Goal: Transaction & Acquisition: Book appointment/travel/reservation

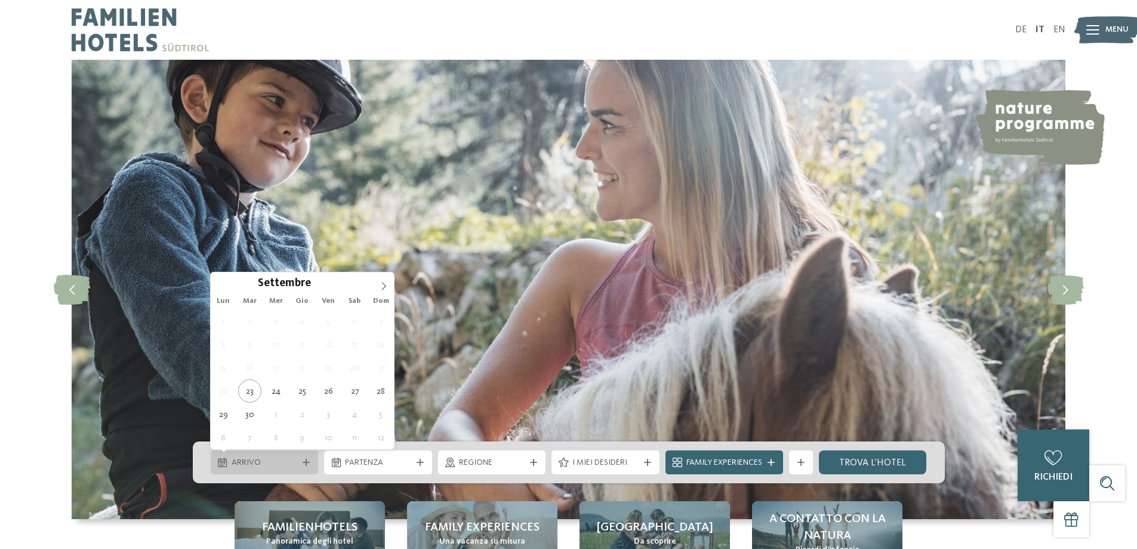
click at [261, 460] on span "Arrivo" at bounding box center [265, 463] width 66 height 12
click at [381, 279] on span at bounding box center [384, 282] width 20 height 20
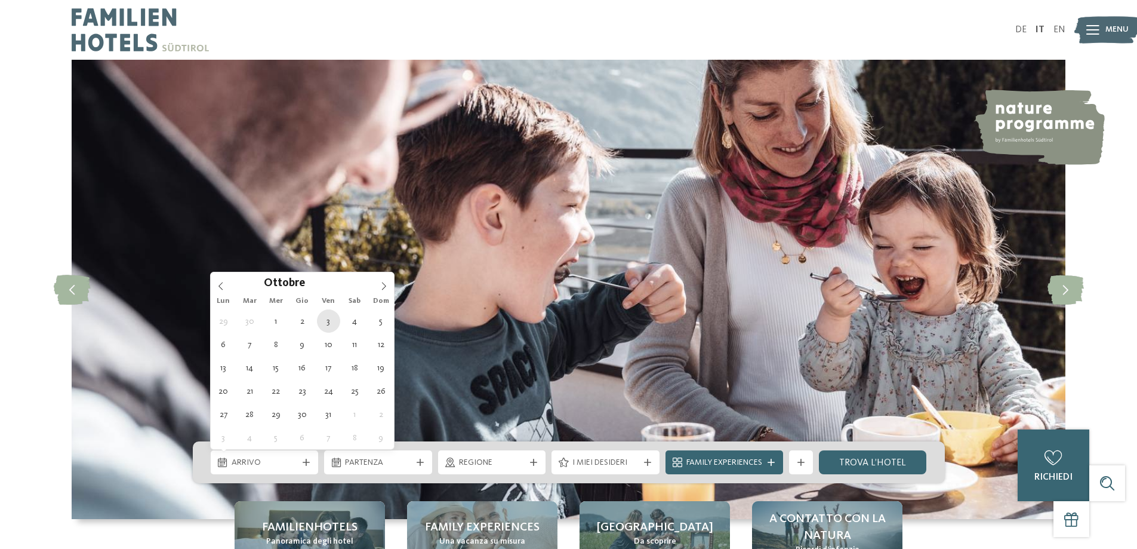
type div "03.10.2025"
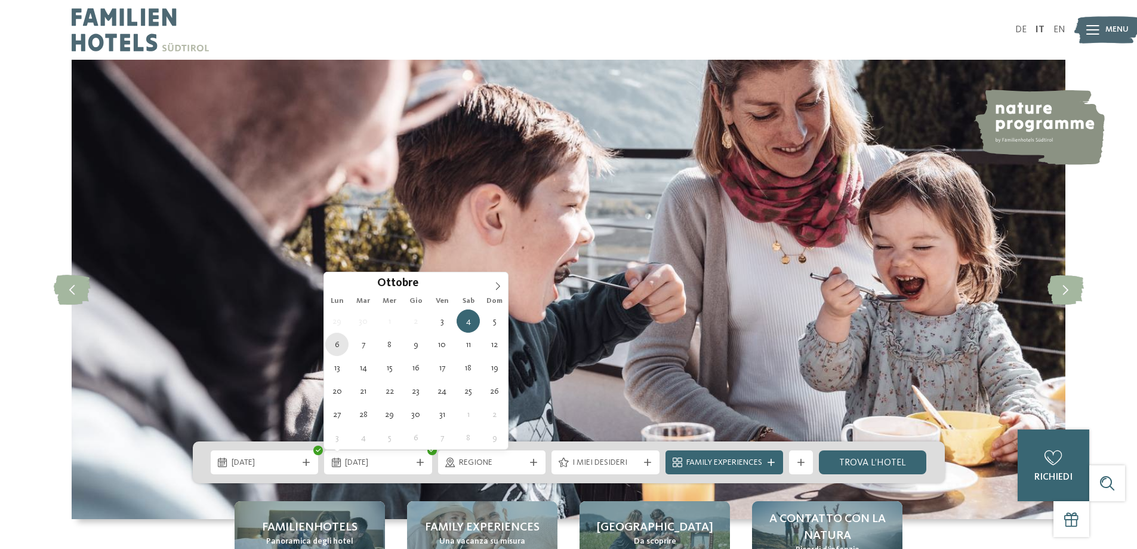
type div "06.10.2025"
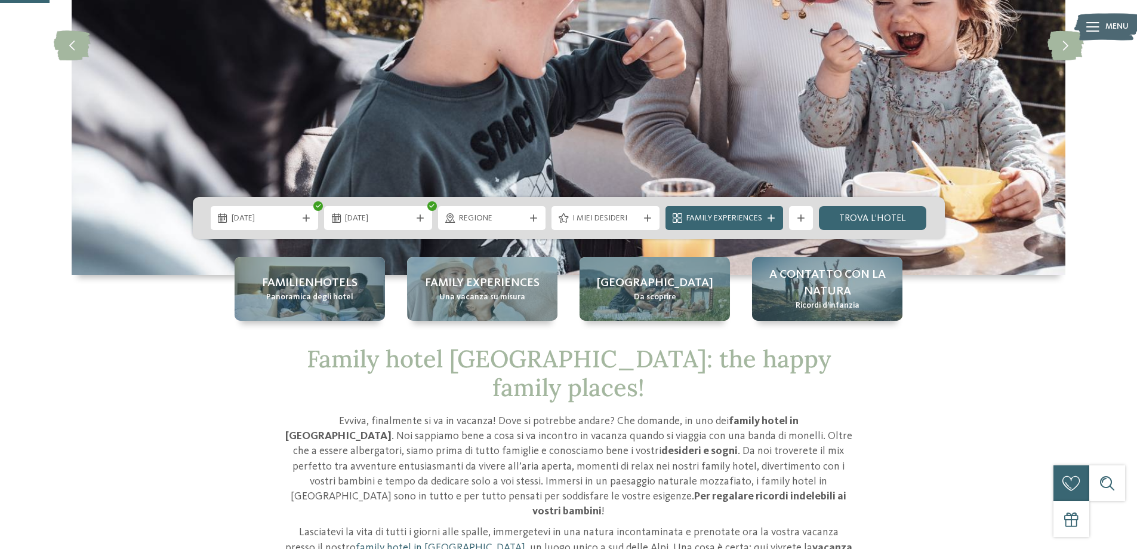
scroll to position [174, 0]
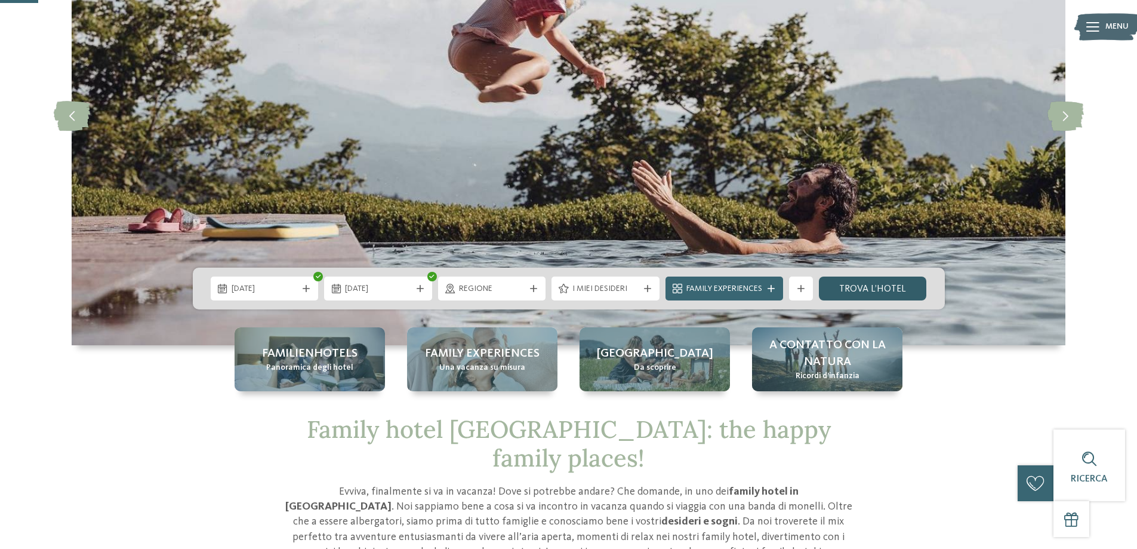
click at [882, 290] on link "trova l’hotel" at bounding box center [873, 288] width 108 height 24
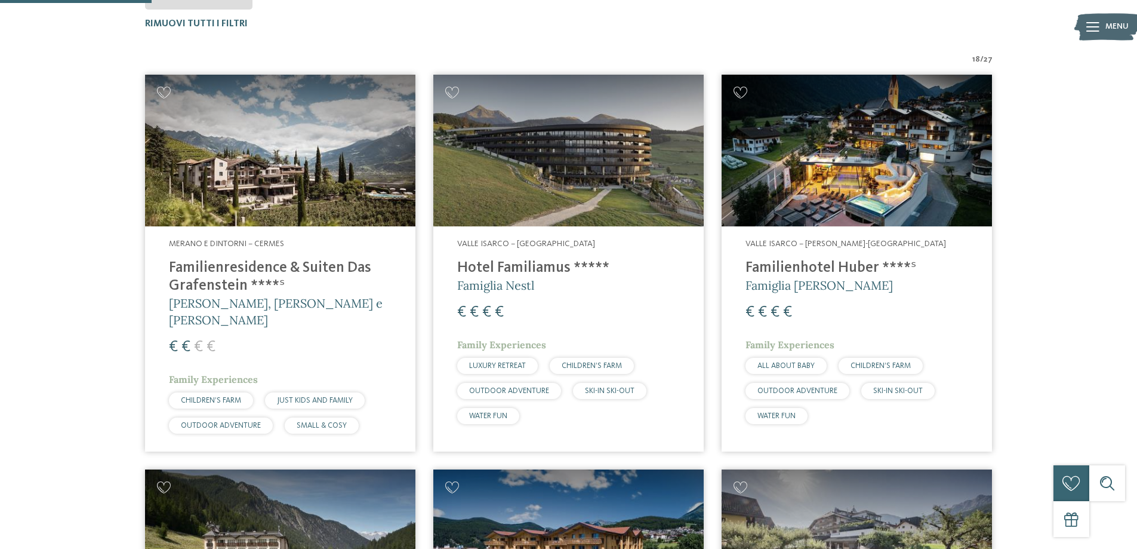
scroll to position [167, 0]
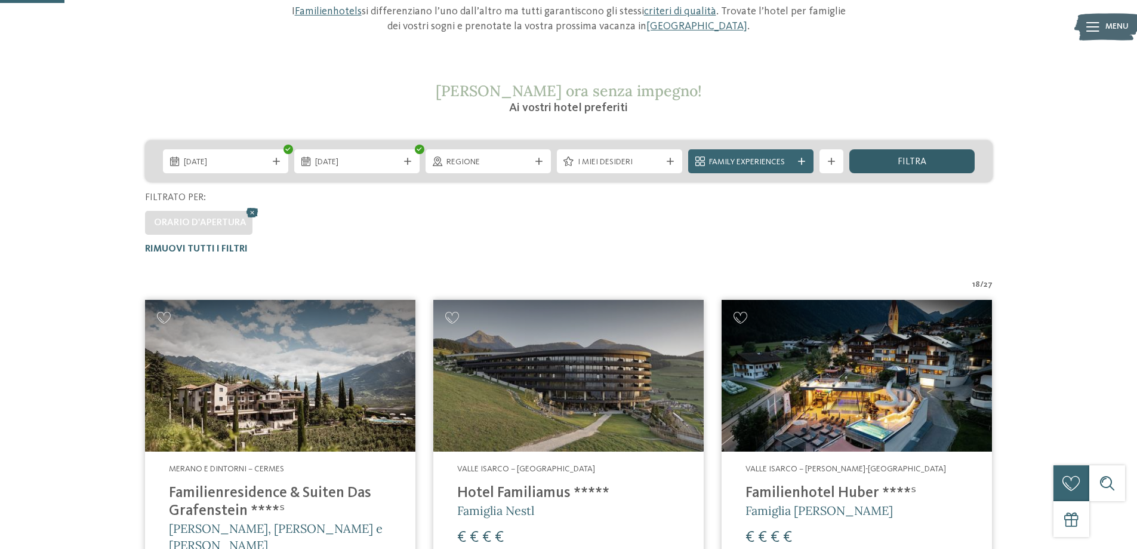
click at [933, 159] on div "filtra" at bounding box center [912, 161] width 125 height 24
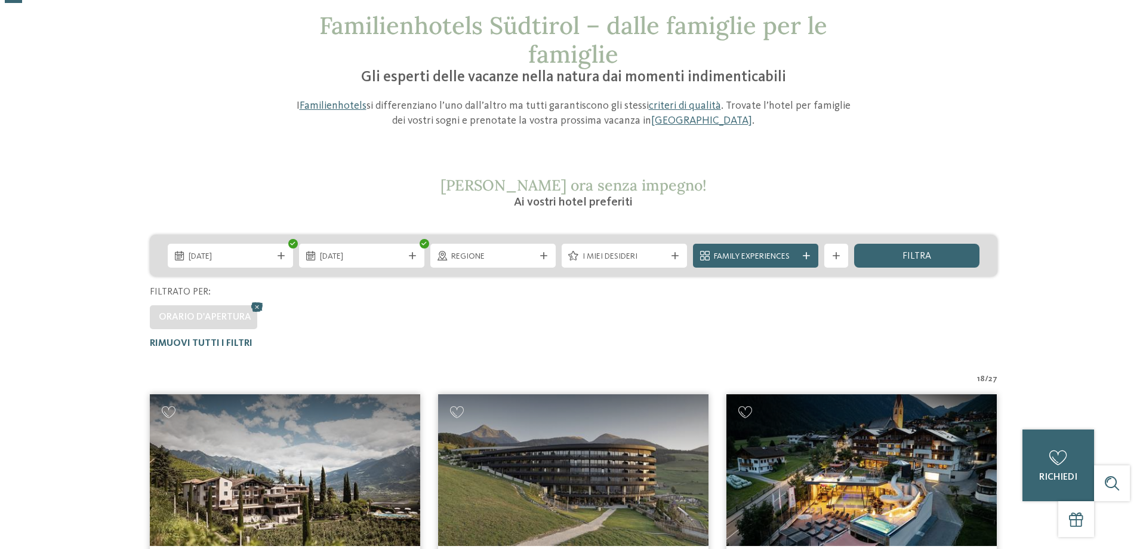
scroll to position [0, 0]
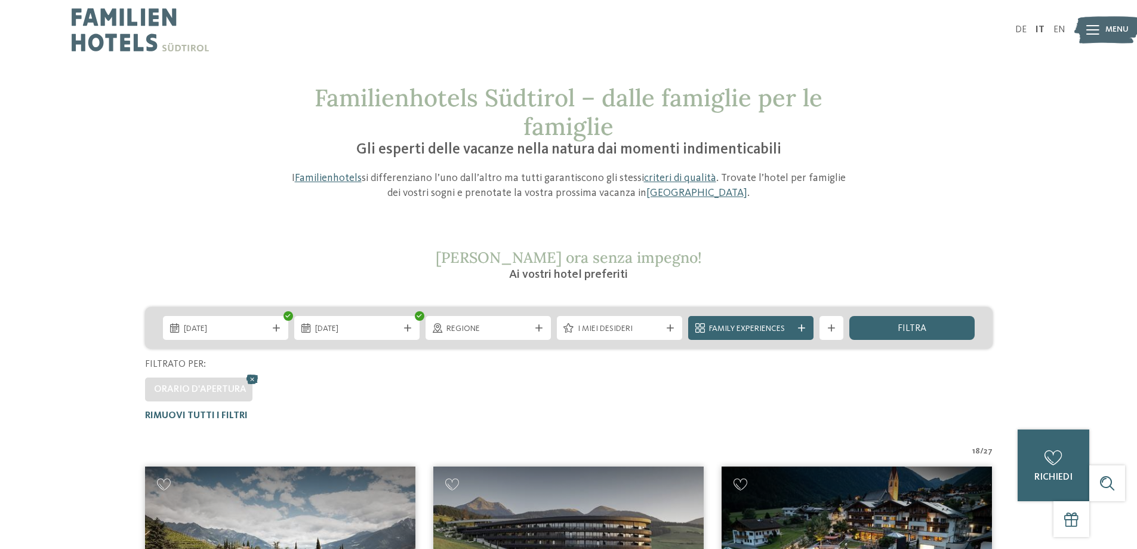
click at [642, 333] on span "I miei desideri" at bounding box center [620, 329] width 84 height 12
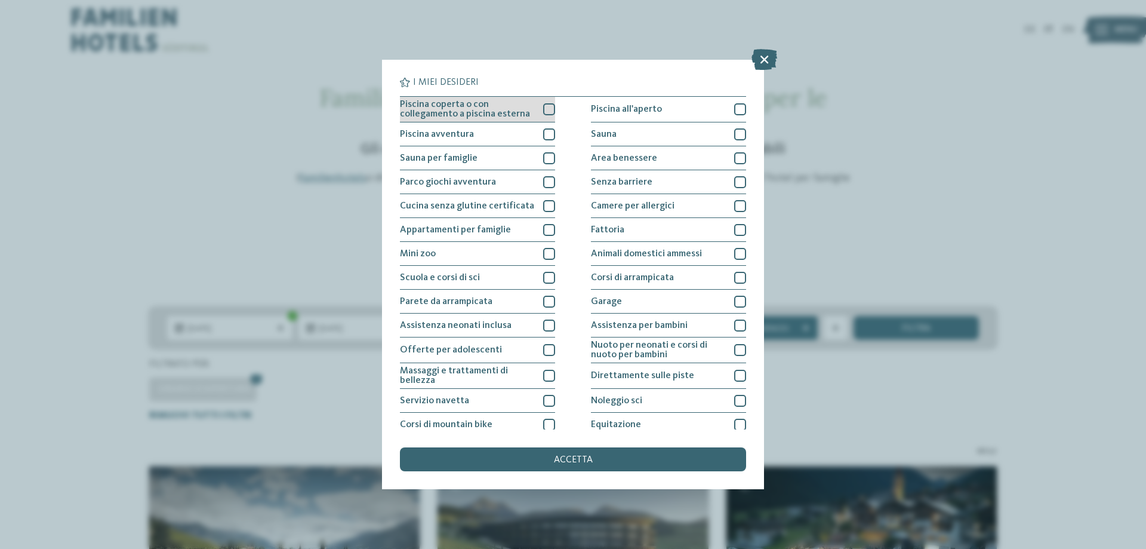
click at [547, 104] on div at bounding box center [549, 109] width 12 height 12
click at [547, 136] on div at bounding box center [549, 134] width 12 height 12
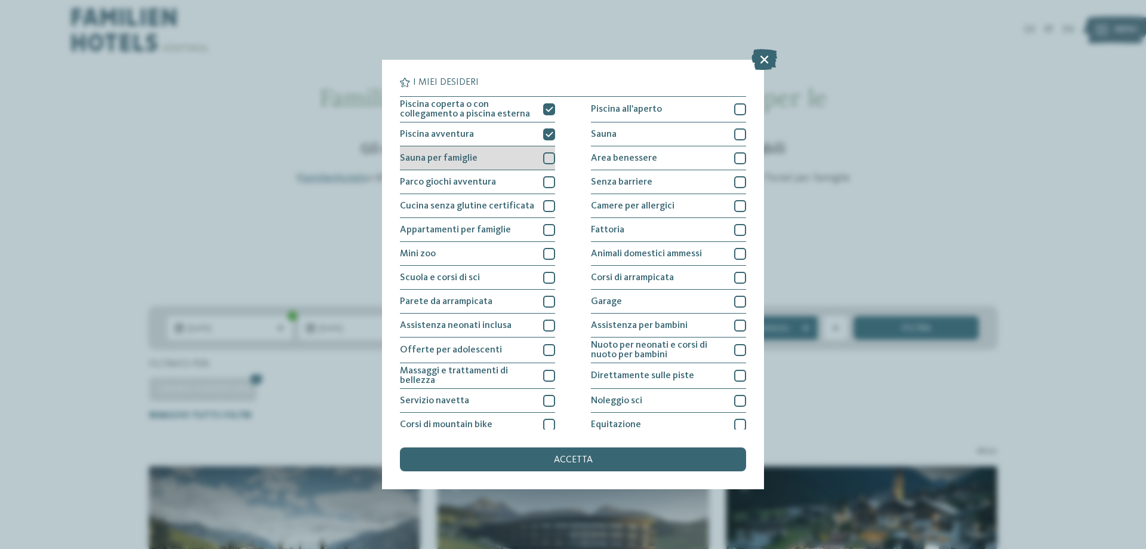
click at [549, 156] on div at bounding box center [549, 158] width 12 height 12
click at [549, 156] on icon at bounding box center [550, 158] width 8 height 7
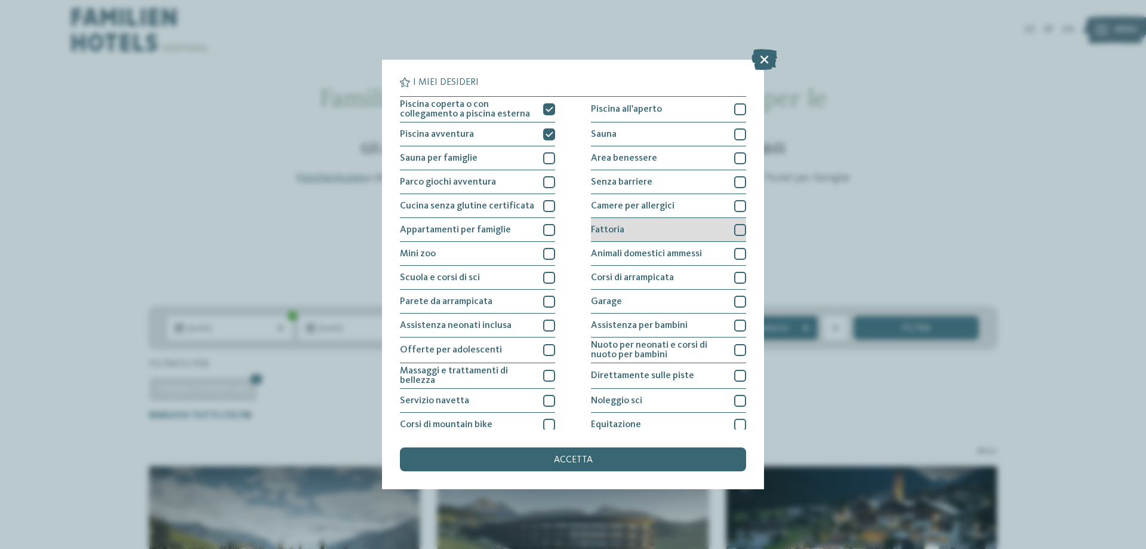
click at [734, 229] on div at bounding box center [740, 230] width 12 height 12
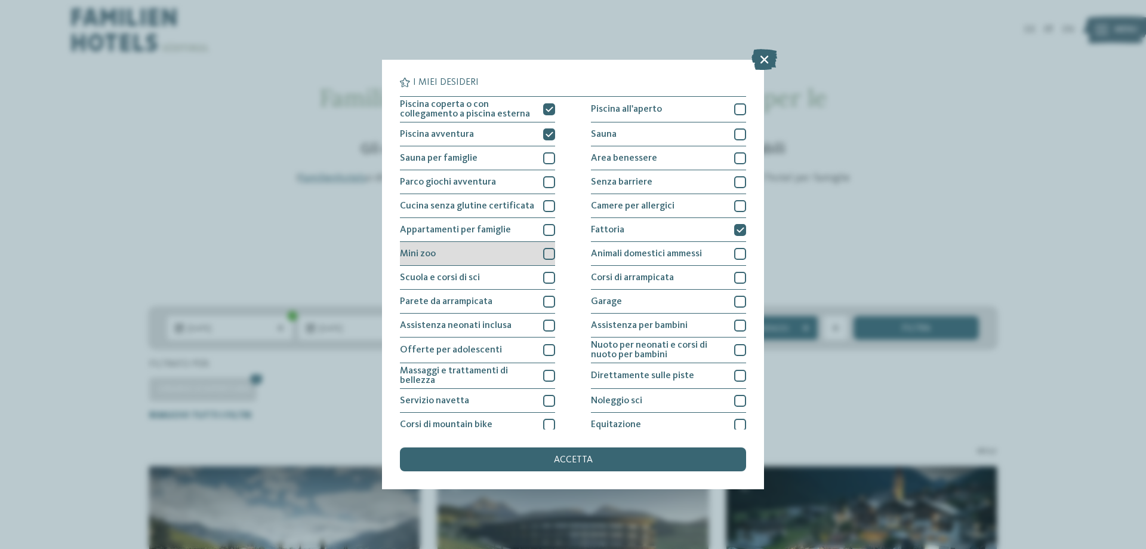
click at [547, 251] on div at bounding box center [549, 254] width 12 height 12
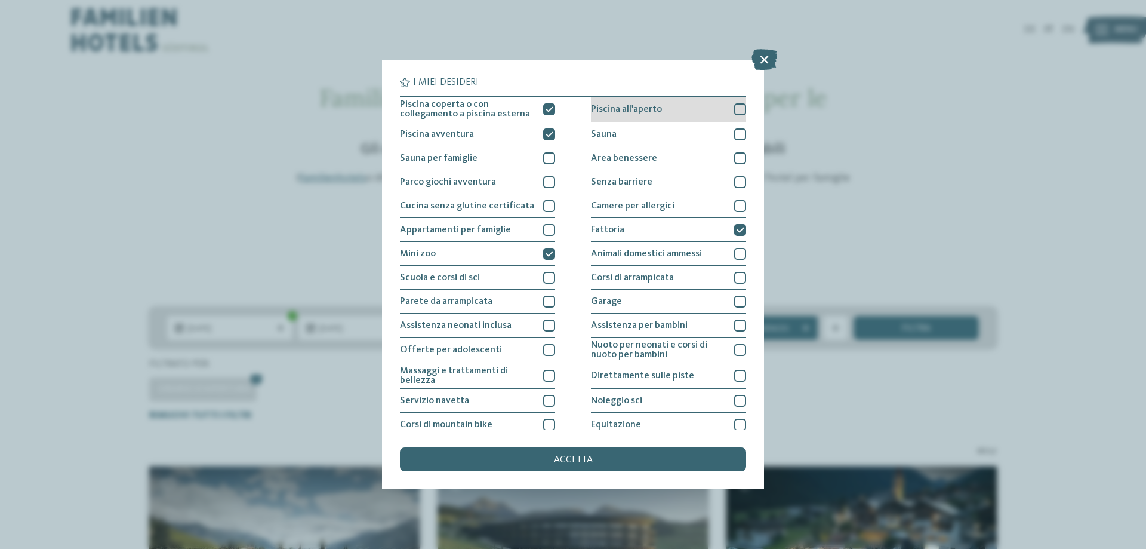
click at [734, 109] on div at bounding box center [740, 109] width 12 height 12
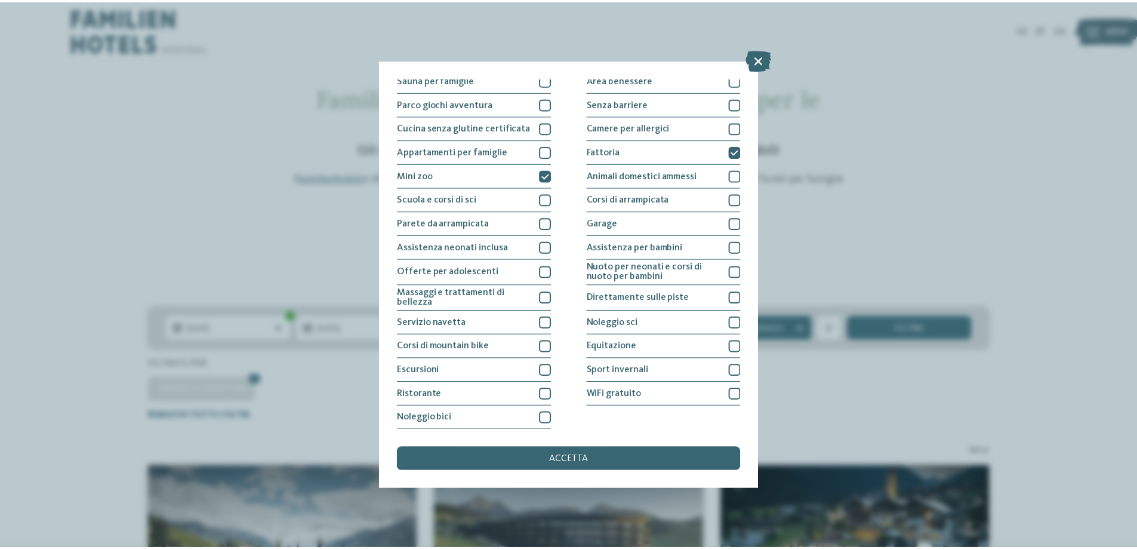
scroll to position [79, 0]
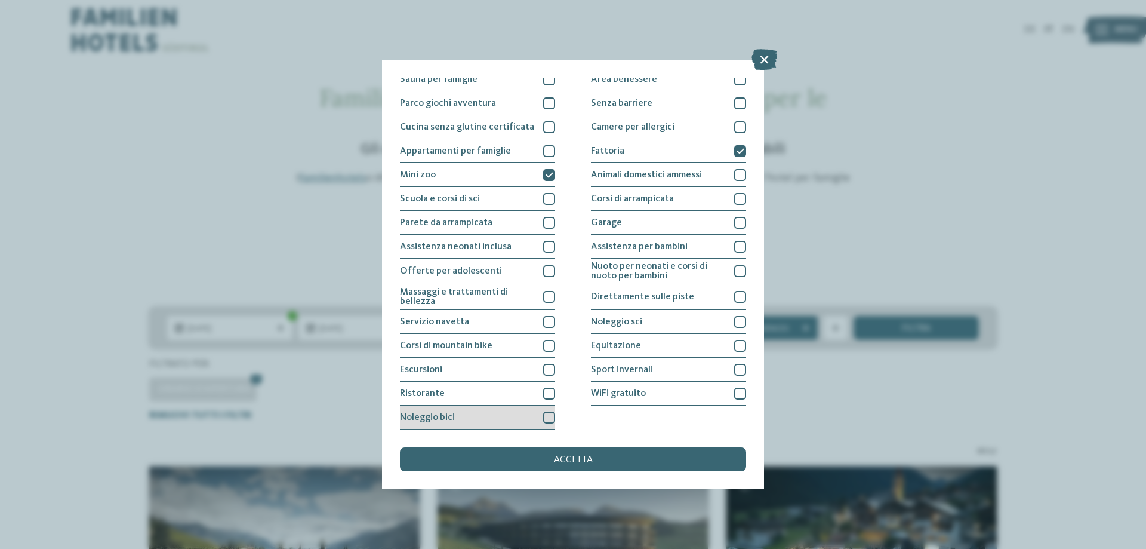
click at [547, 416] on div at bounding box center [549, 417] width 12 height 12
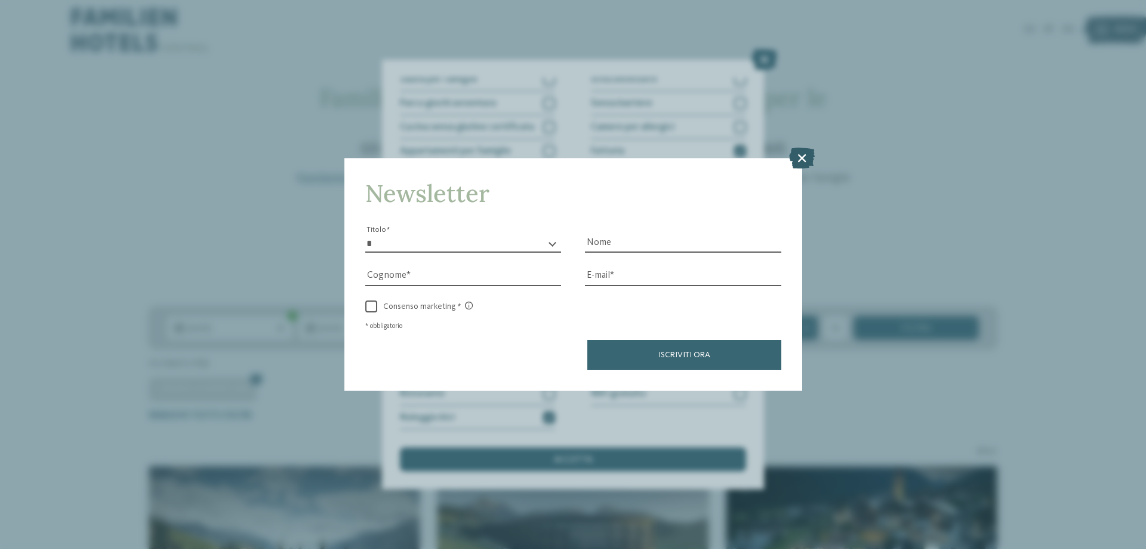
click at [805, 158] on icon at bounding box center [802, 157] width 26 height 21
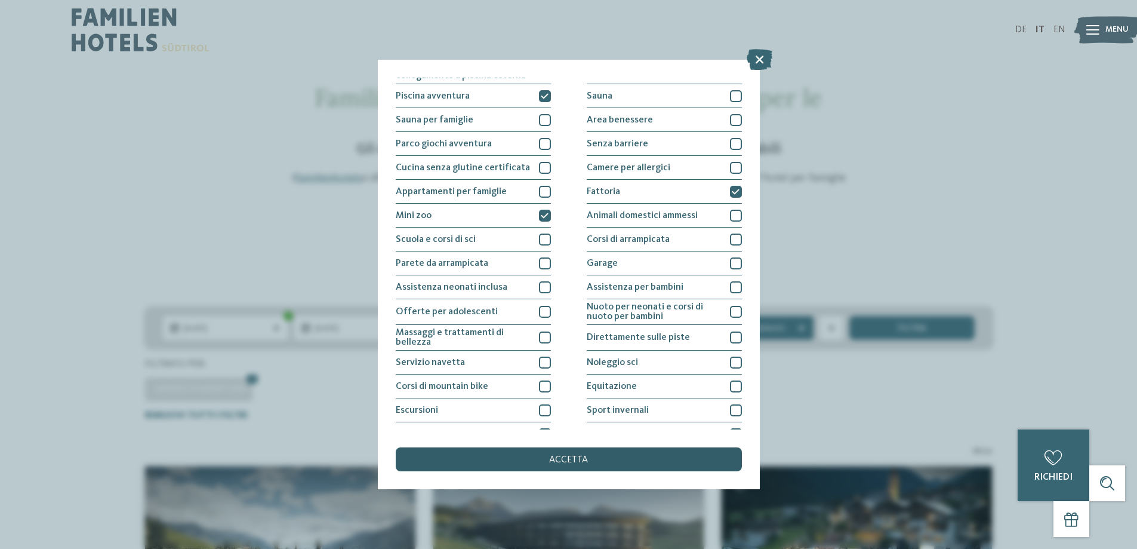
scroll to position [60, 0]
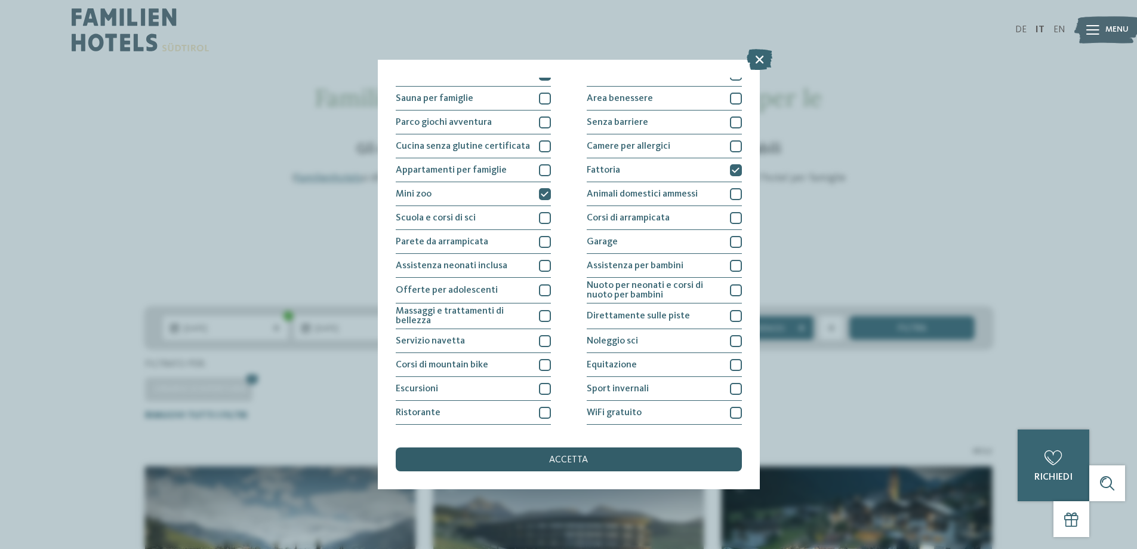
click at [632, 456] on div "accetta" at bounding box center [569, 459] width 346 height 24
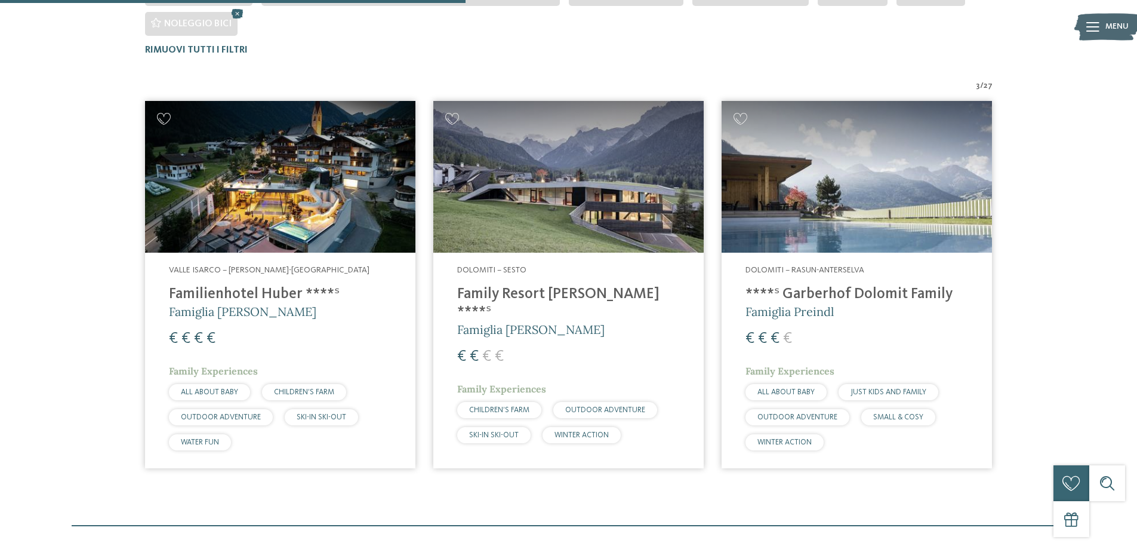
scroll to position [421, 0]
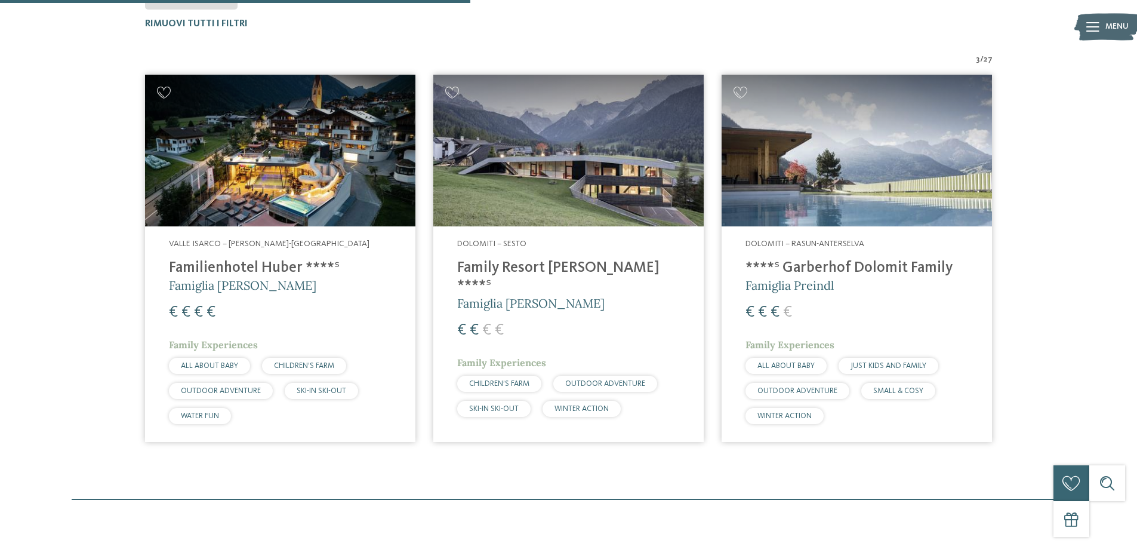
click at [552, 184] on img at bounding box center [568, 151] width 270 height 152
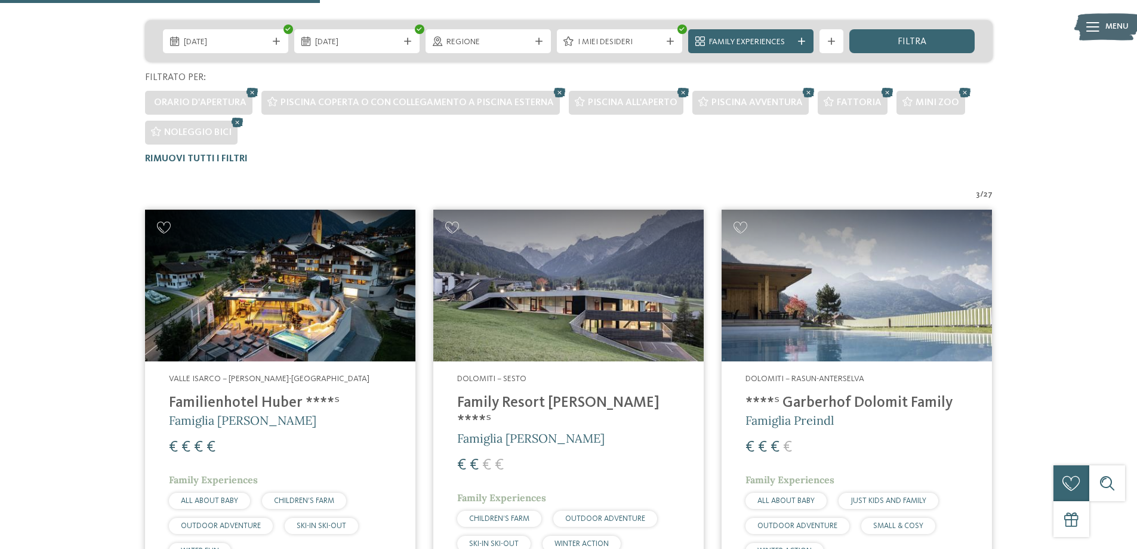
scroll to position [228, 0]
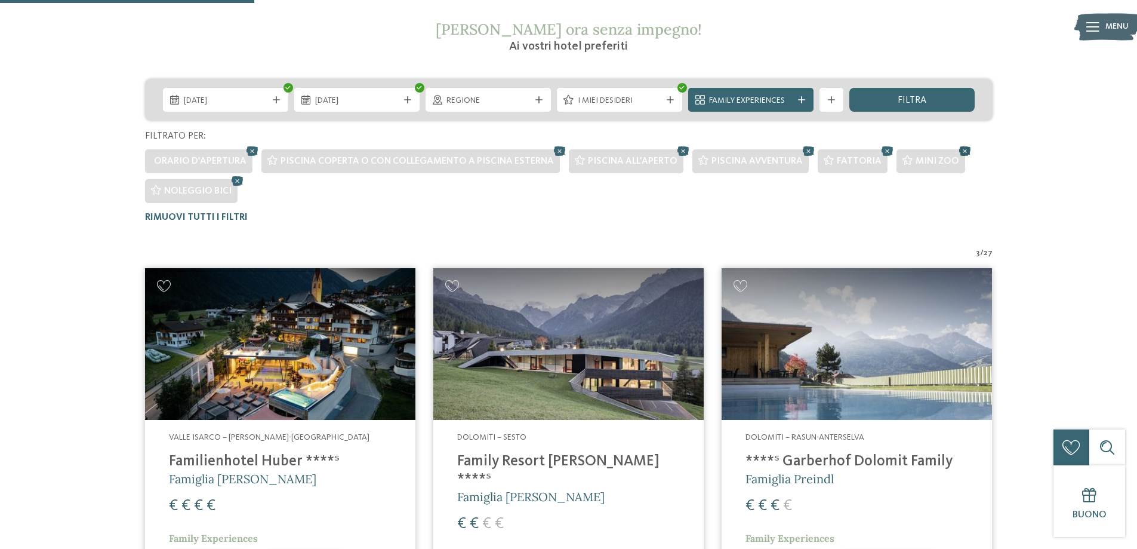
click at [956, 151] on icon at bounding box center [965, 151] width 18 height 16
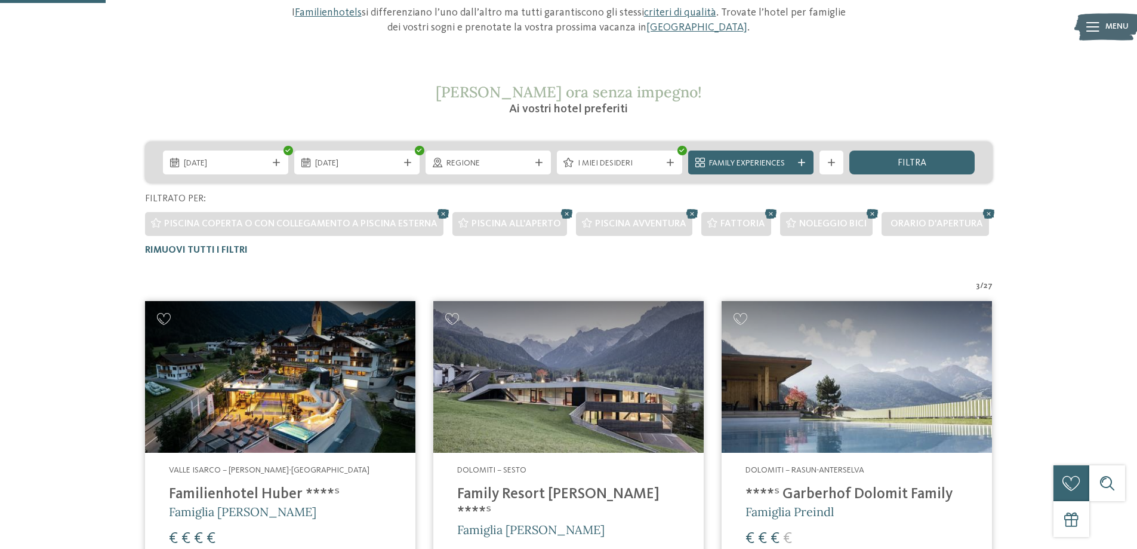
scroll to position [90, 0]
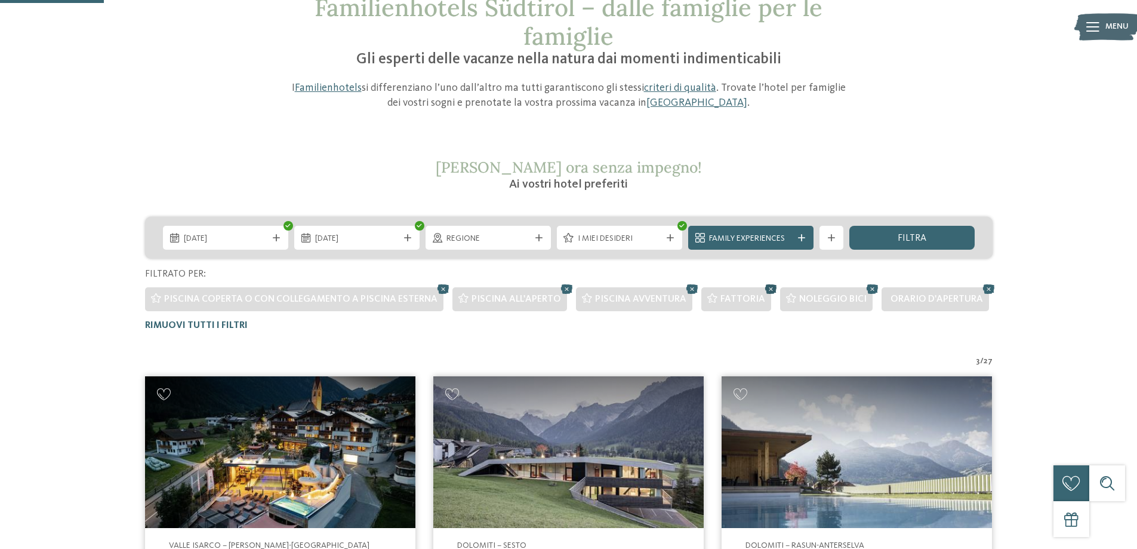
click at [764, 288] on icon at bounding box center [771, 289] width 18 height 16
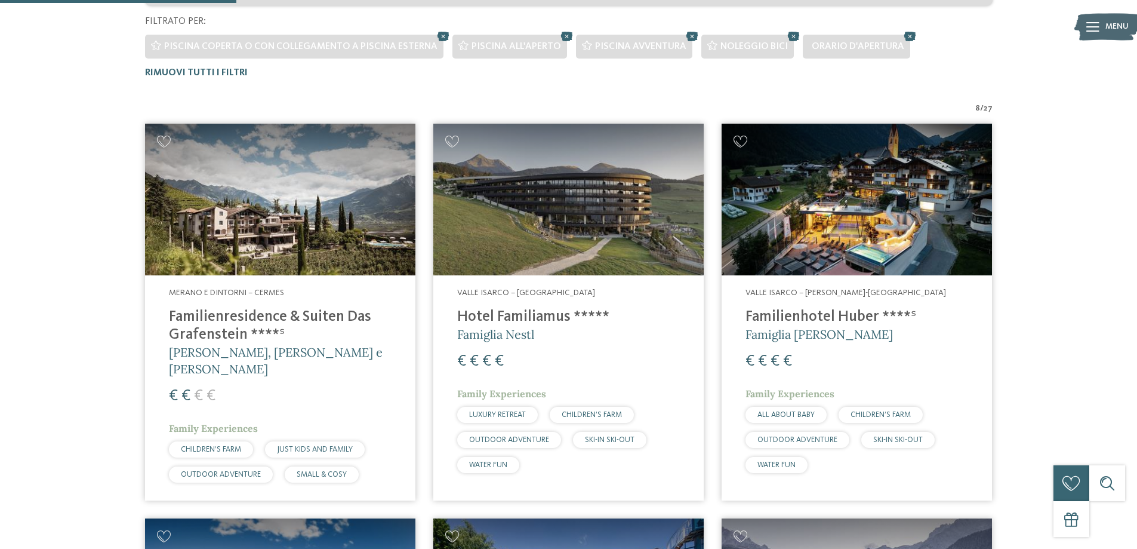
scroll to position [330, 0]
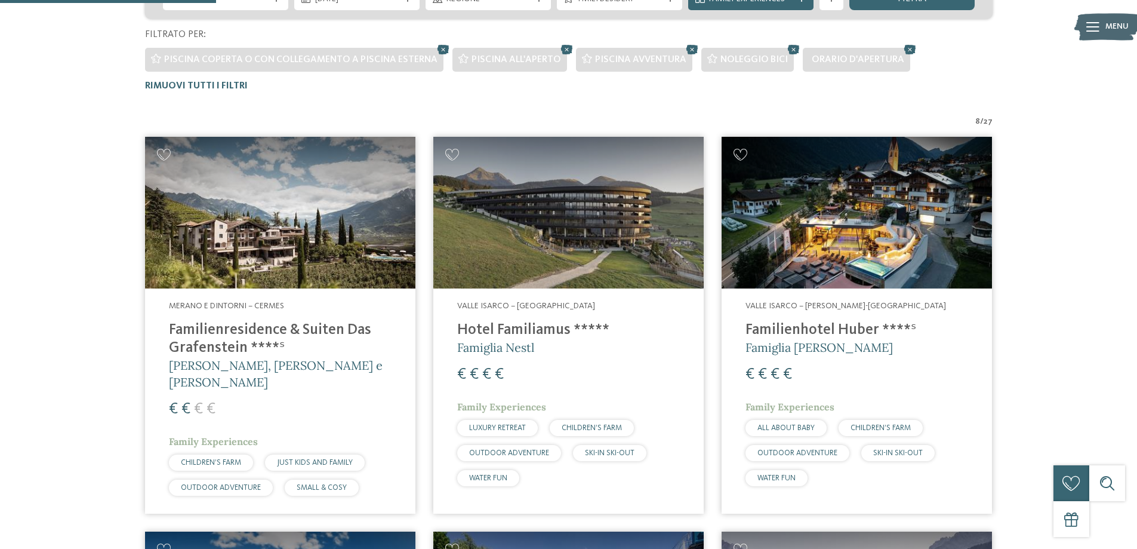
drag, startPoint x: 279, startPoint y: 326, endPoint x: 183, endPoint y: 334, distance: 96.4
click at [183, 334] on h4 "Familienresidence & Suiten Das Grafenstein ****ˢ" at bounding box center [280, 339] width 223 height 36
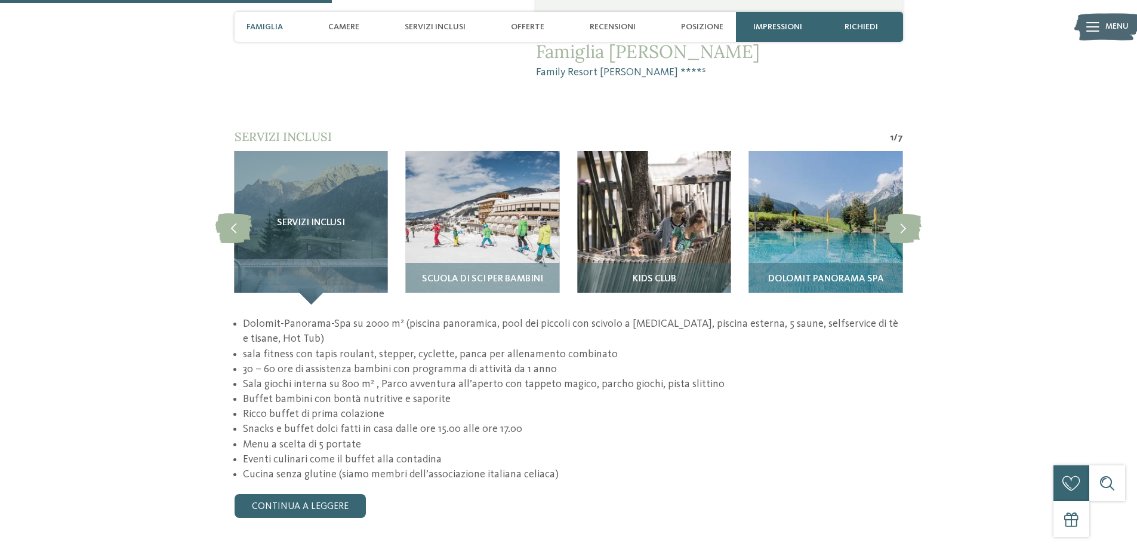
scroll to position [1036, 0]
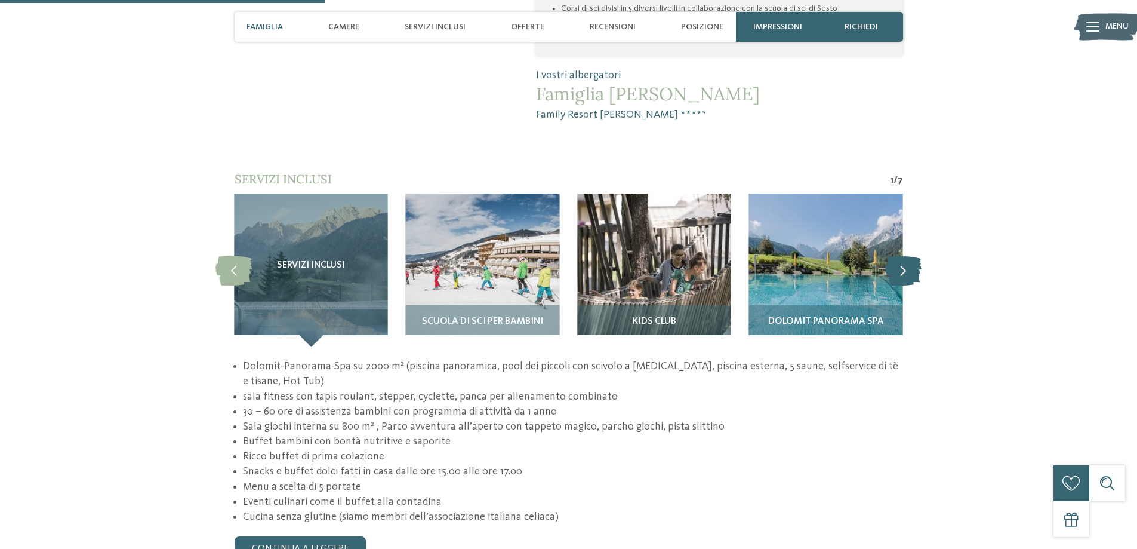
click at [908, 255] on icon at bounding box center [903, 270] width 36 height 30
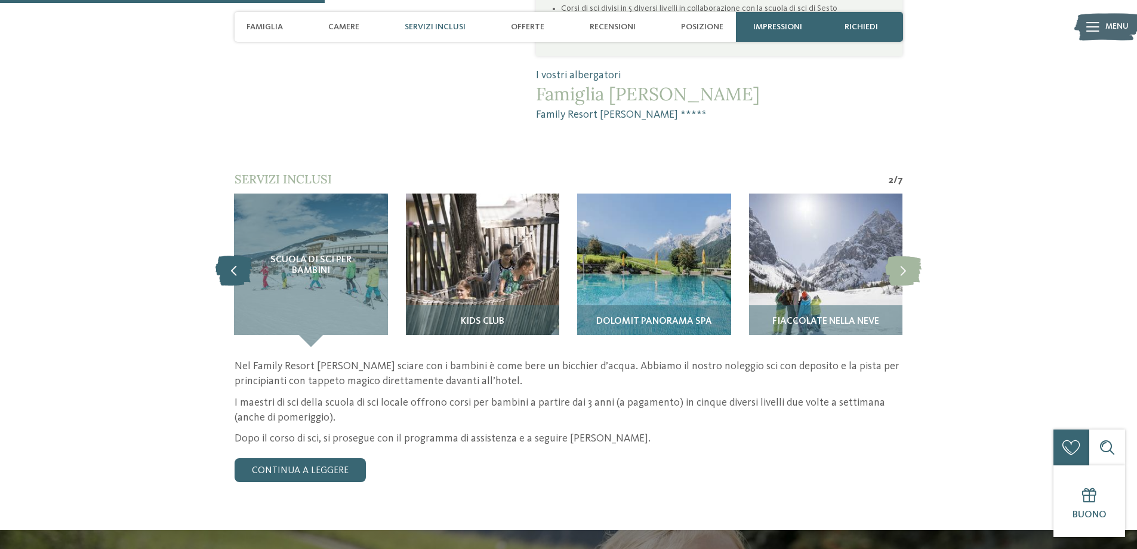
click at [235, 255] on icon at bounding box center [234, 270] width 36 height 30
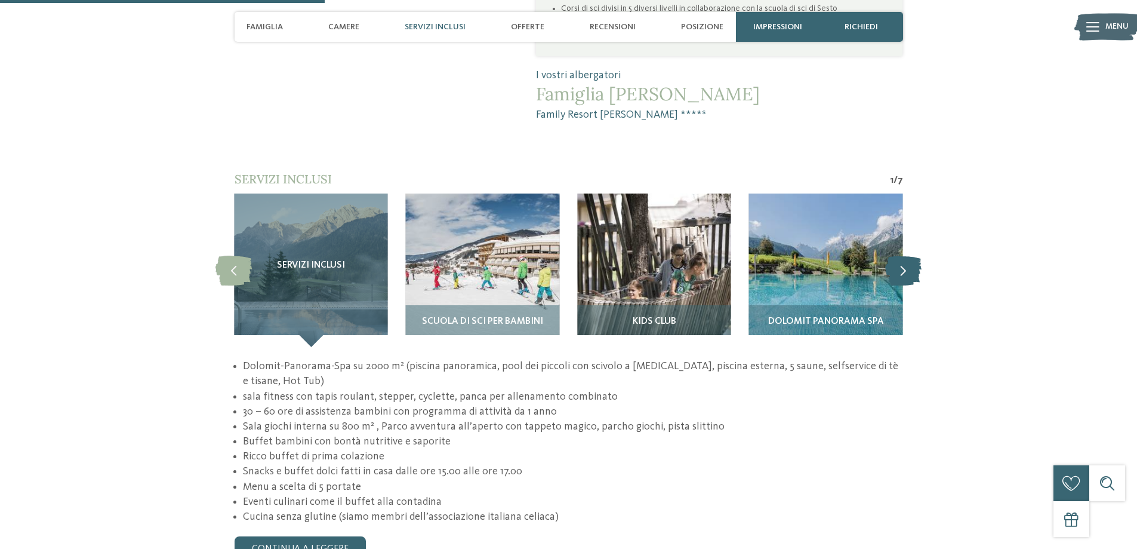
click at [906, 255] on icon at bounding box center [903, 270] width 36 height 30
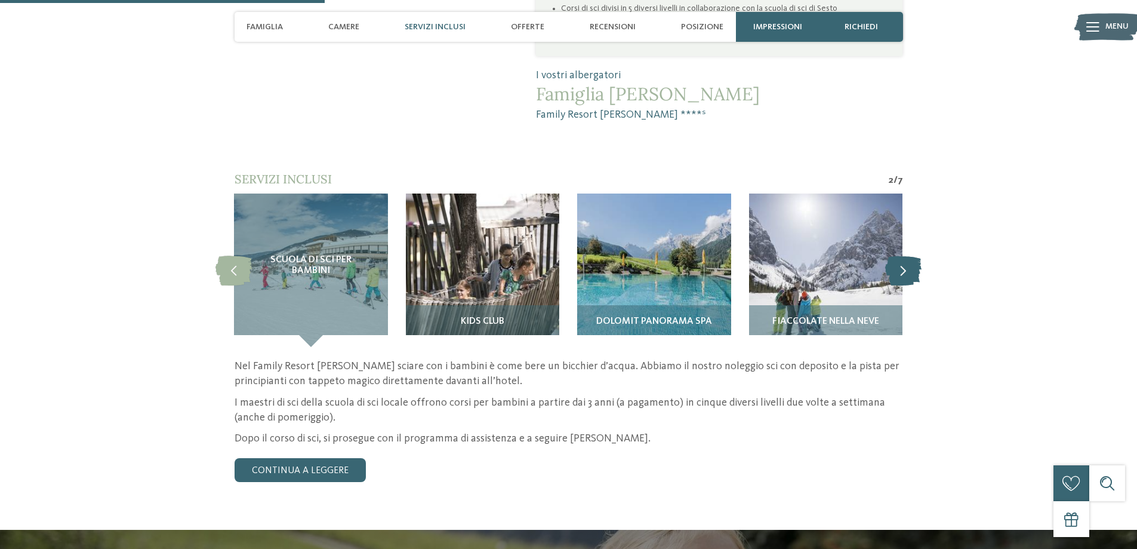
click at [907, 255] on icon at bounding box center [903, 270] width 36 height 30
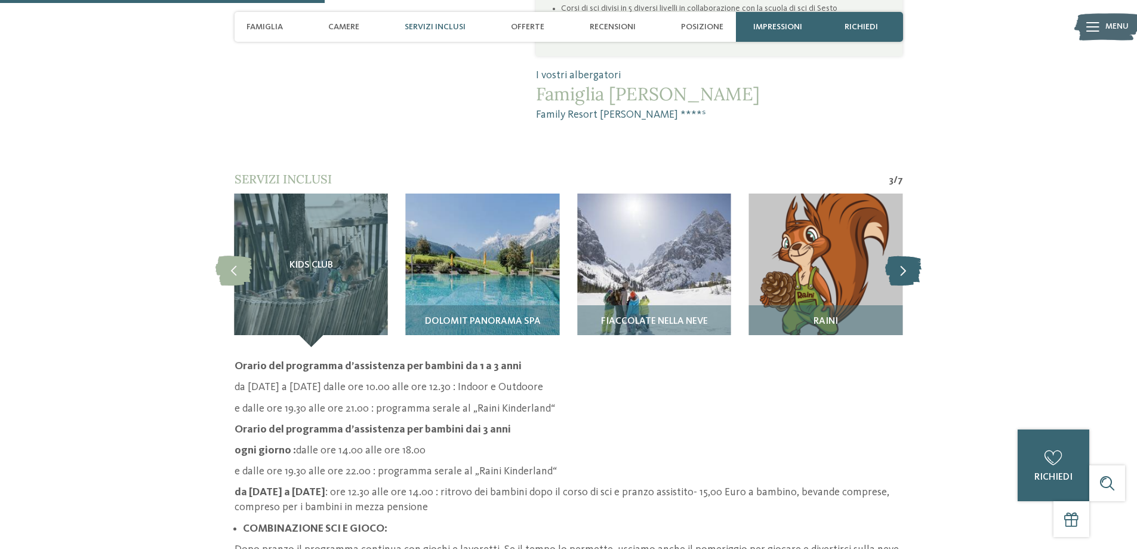
click at [906, 255] on icon at bounding box center [903, 270] width 36 height 30
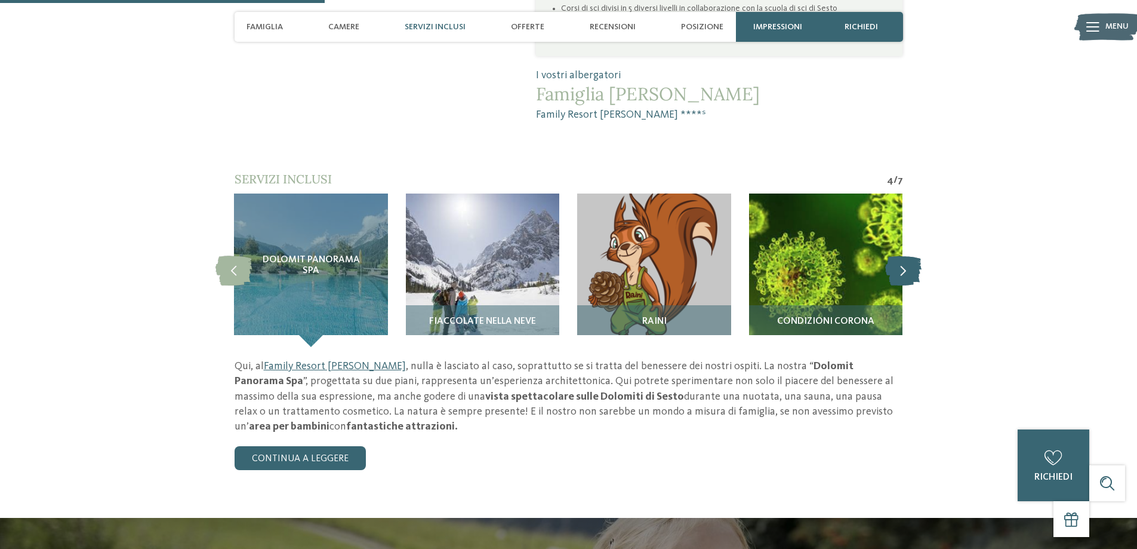
click at [906, 255] on icon at bounding box center [903, 270] width 36 height 30
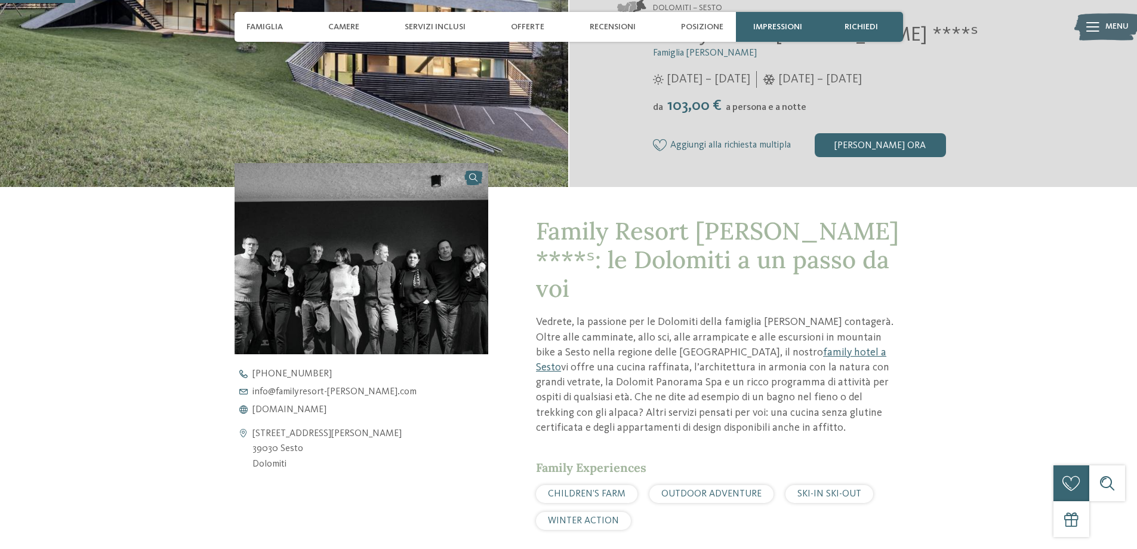
scroll to position [230, 0]
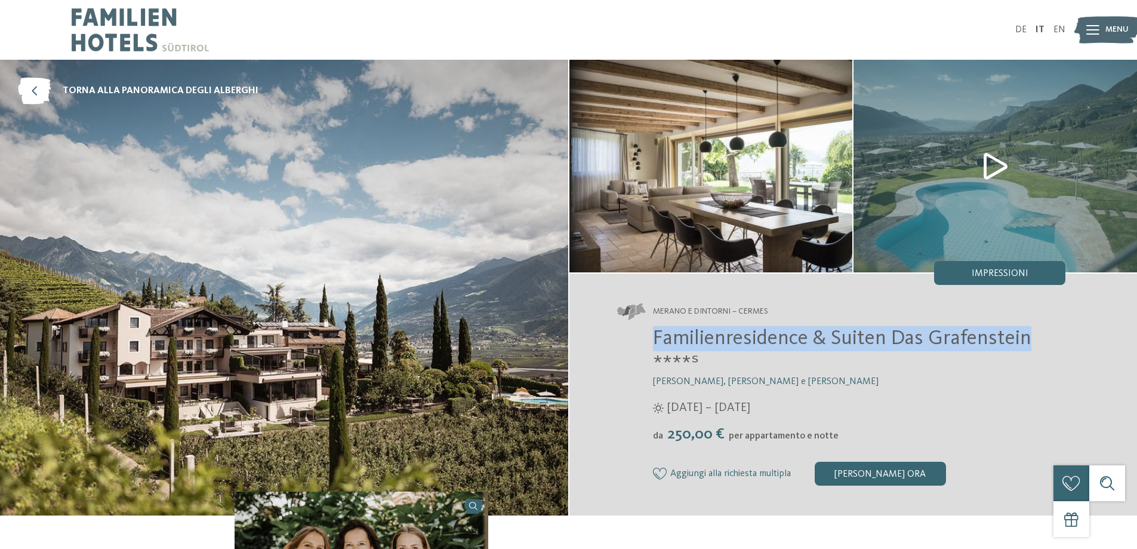
drag, startPoint x: 645, startPoint y: 341, endPoint x: 1031, endPoint y: 338, distance: 386.3
click at [1031, 338] on div "Familienresidence & Suiten Das Grafenstein ****ˢ [PERSON_NAME] e [PERSON_NAME] …" at bounding box center [841, 405] width 449 height 159
copy span "Familienresidence & Suiten Das Grafenstein"
